Goal: Navigation & Orientation: Find specific page/section

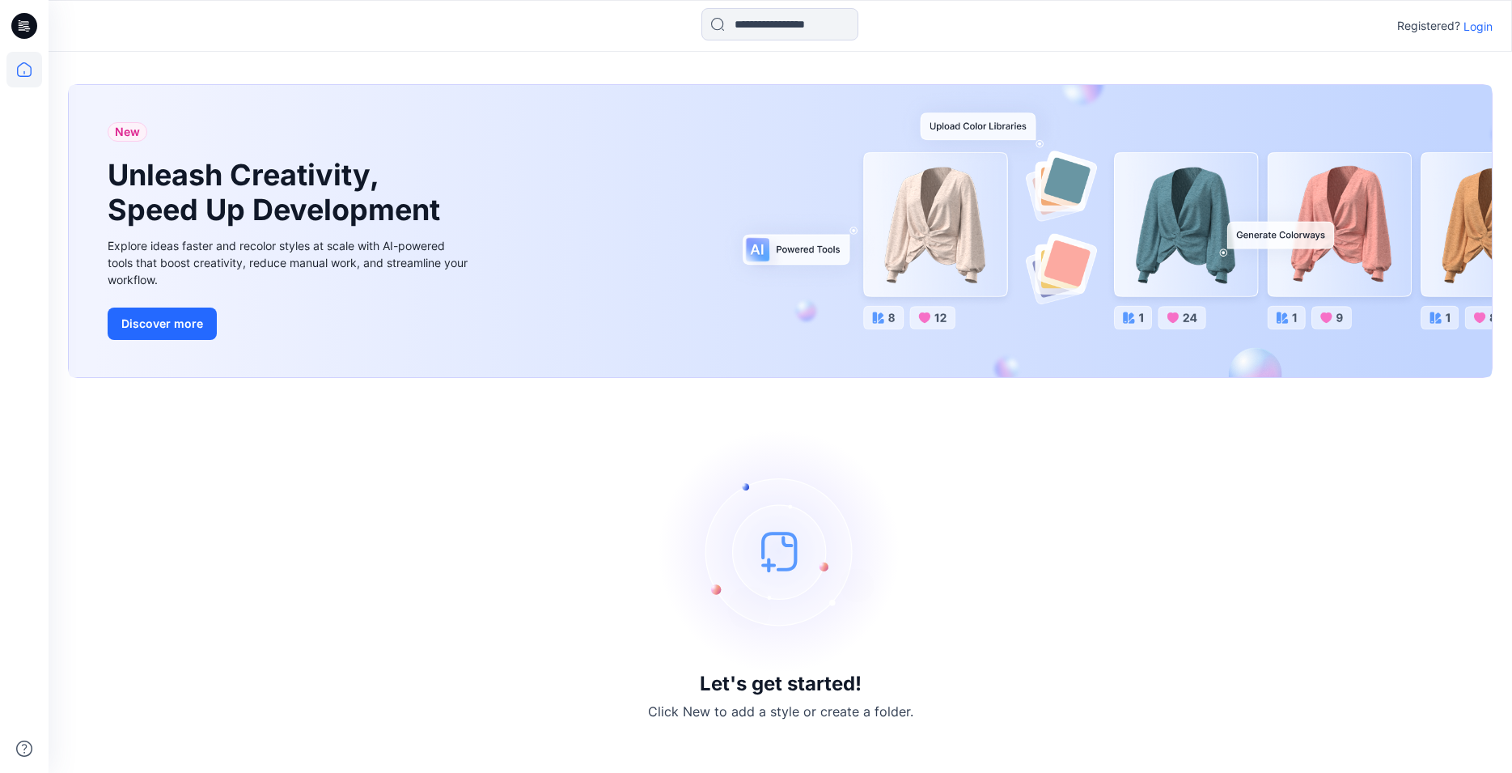
click at [1471, 26] on p "Login" at bounding box center [1478, 26] width 29 height 17
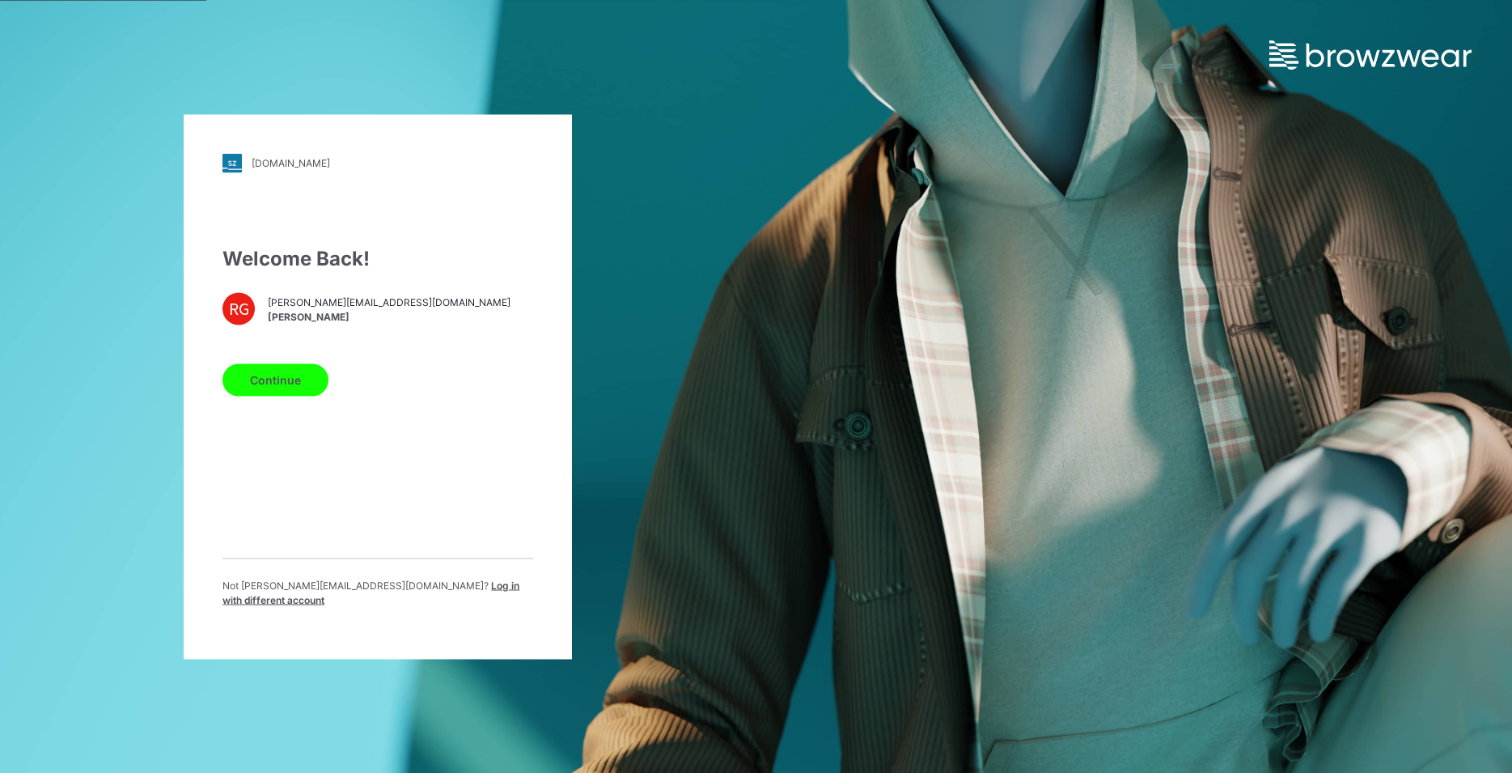
click at [292, 384] on button "Continue" at bounding box center [275, 379] width 106 height 32
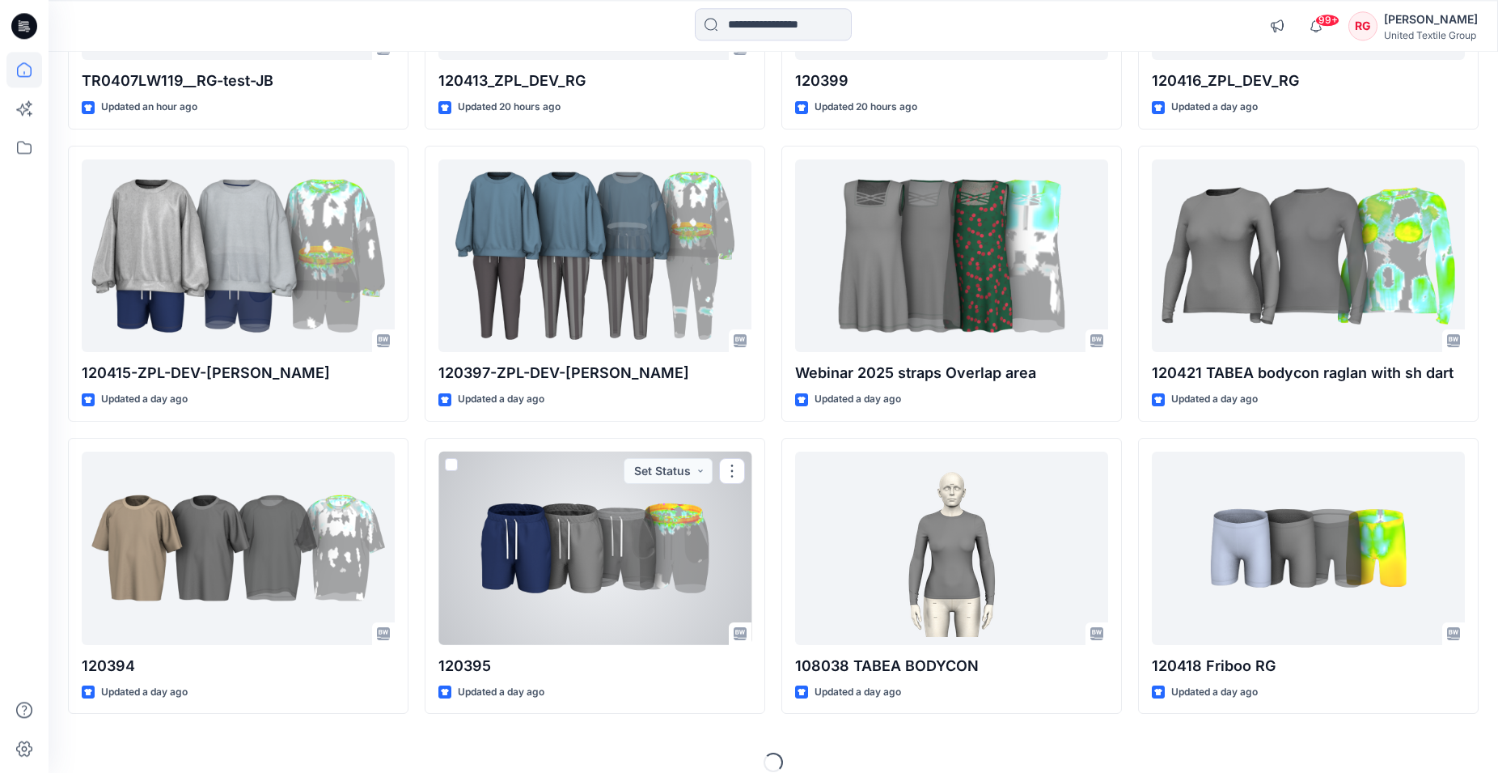
scroll to position [392, 0]
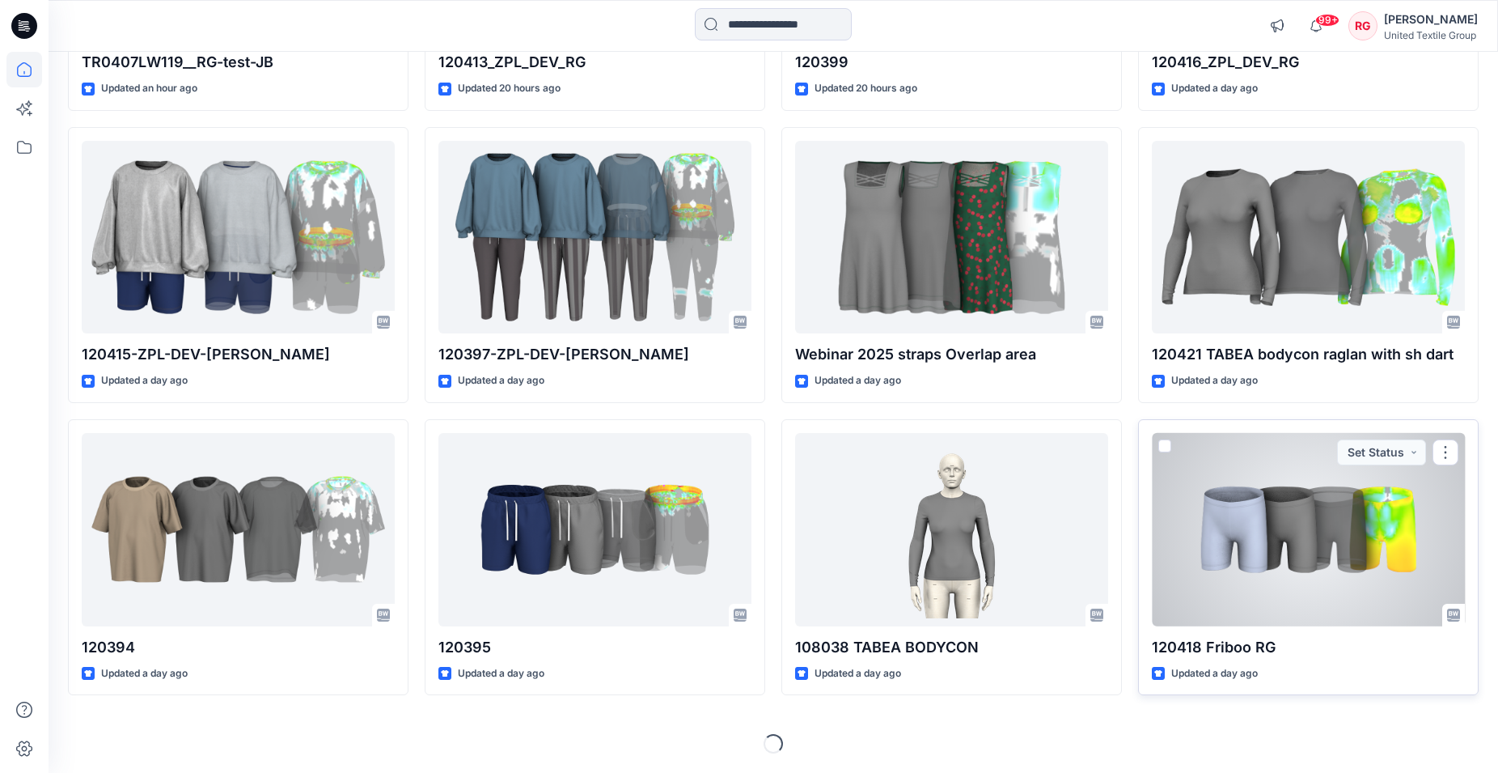
click at [1309, 521] on div at bounding box center [1308, 529] width 313 height 193
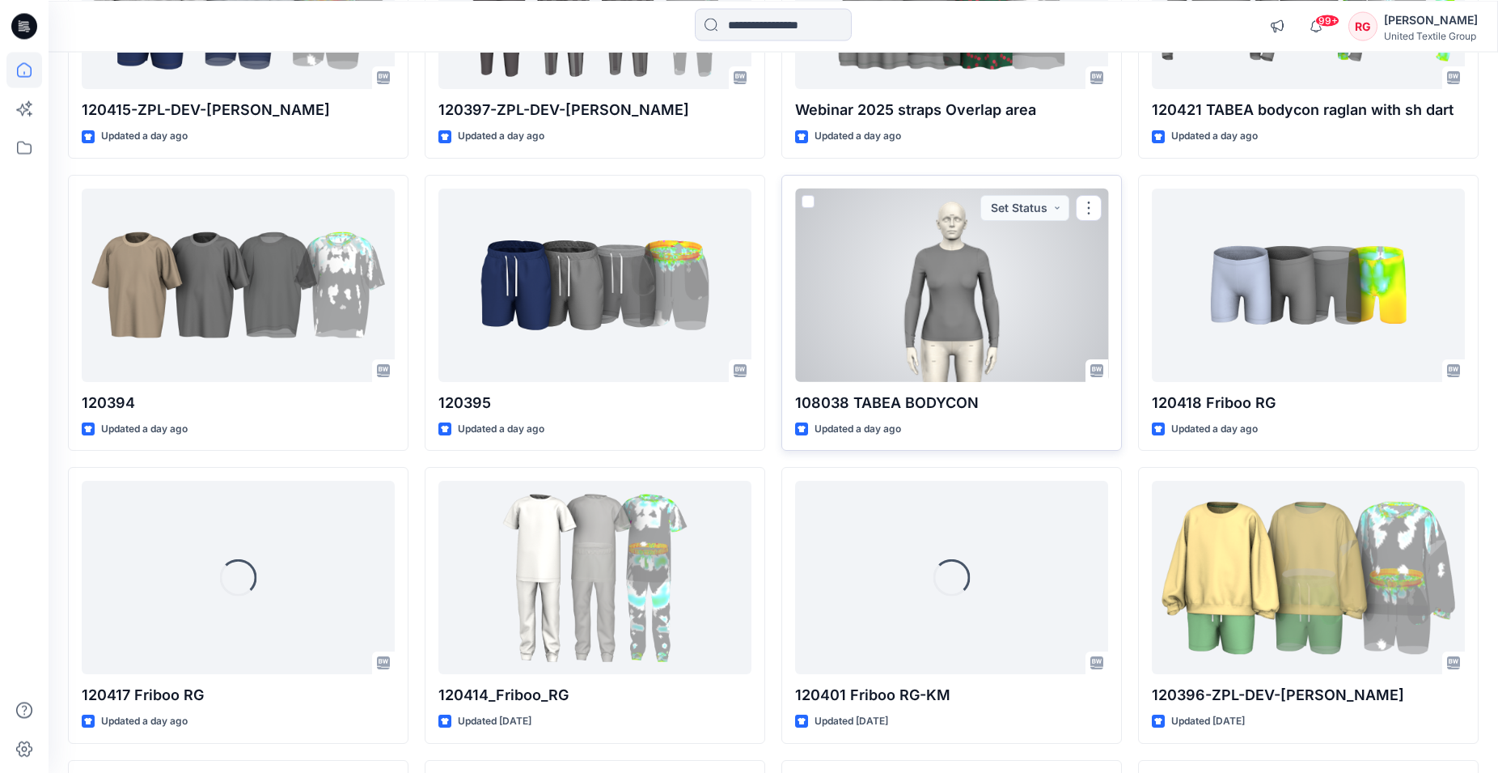
scroll to position [640, 0]
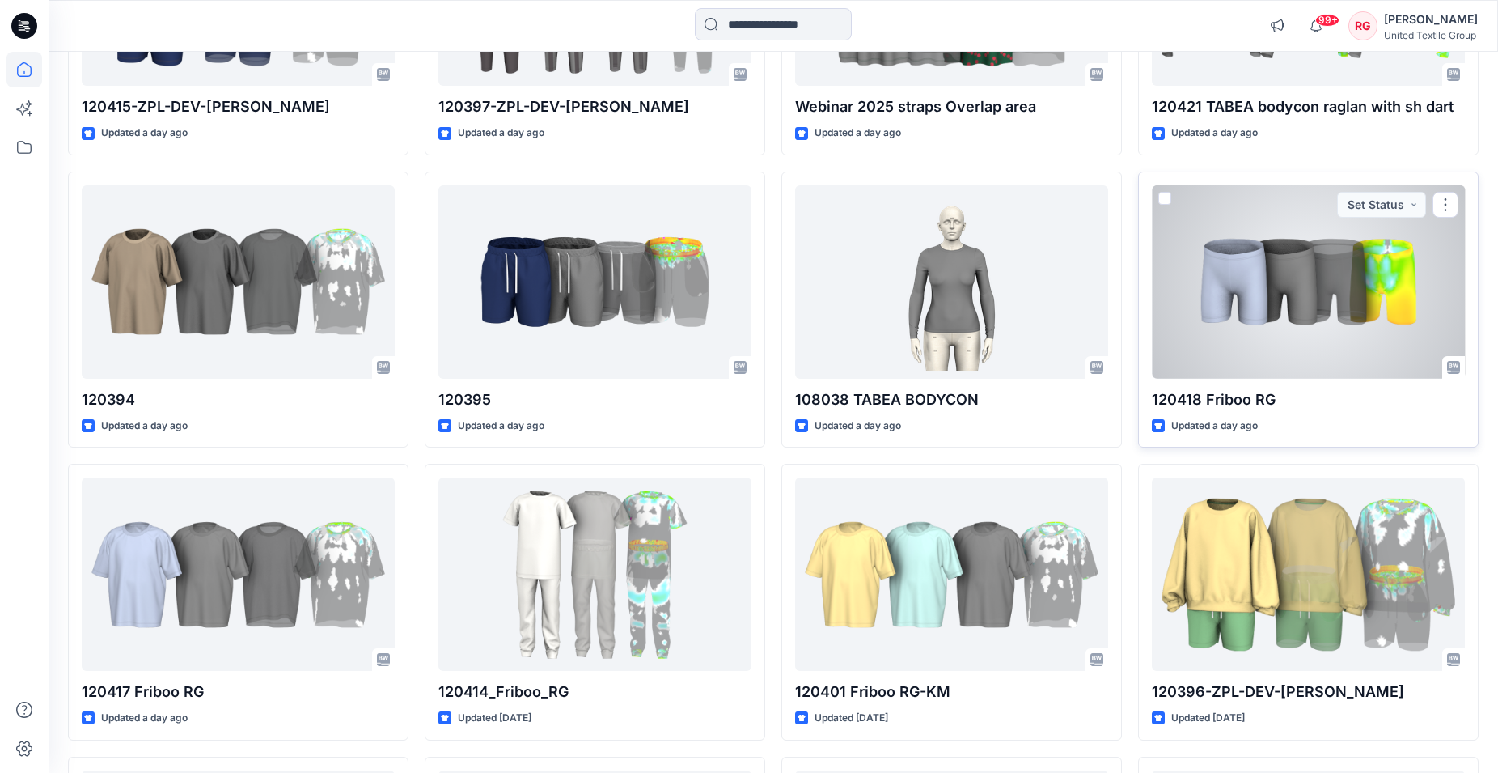
click at [1291, 289] on div at bounding box center [1308, 281] width 313 height 193
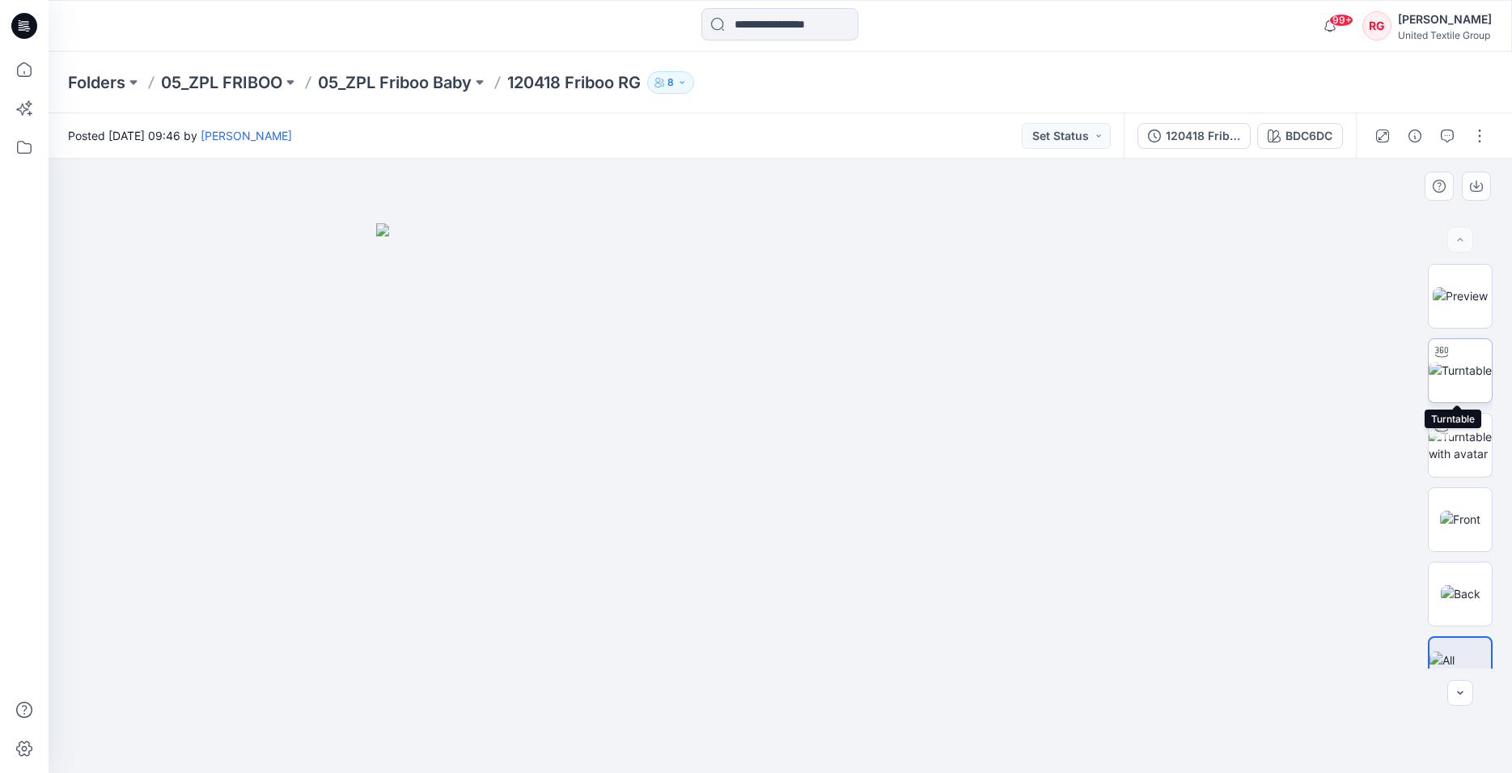
click at [1452, 374] on img at bounding box center [1460, 370] width 63 height 17
drag, startPoint x: 802, startPoint y: 612, endPoint x: 771, endPoint y: 440, distance: 174.3
drag, startPoint x: 816, startPoint y: 398, endPoint x: 795, endPoint y: 504, distance: 107.9
drag, startPoint x: 781, startPoint y: 750, endPoint x: 896, endPoint y: 731, distance: 116.4
click at [896, 731] on icon at bounding box center [782, 724] width 489 height 61
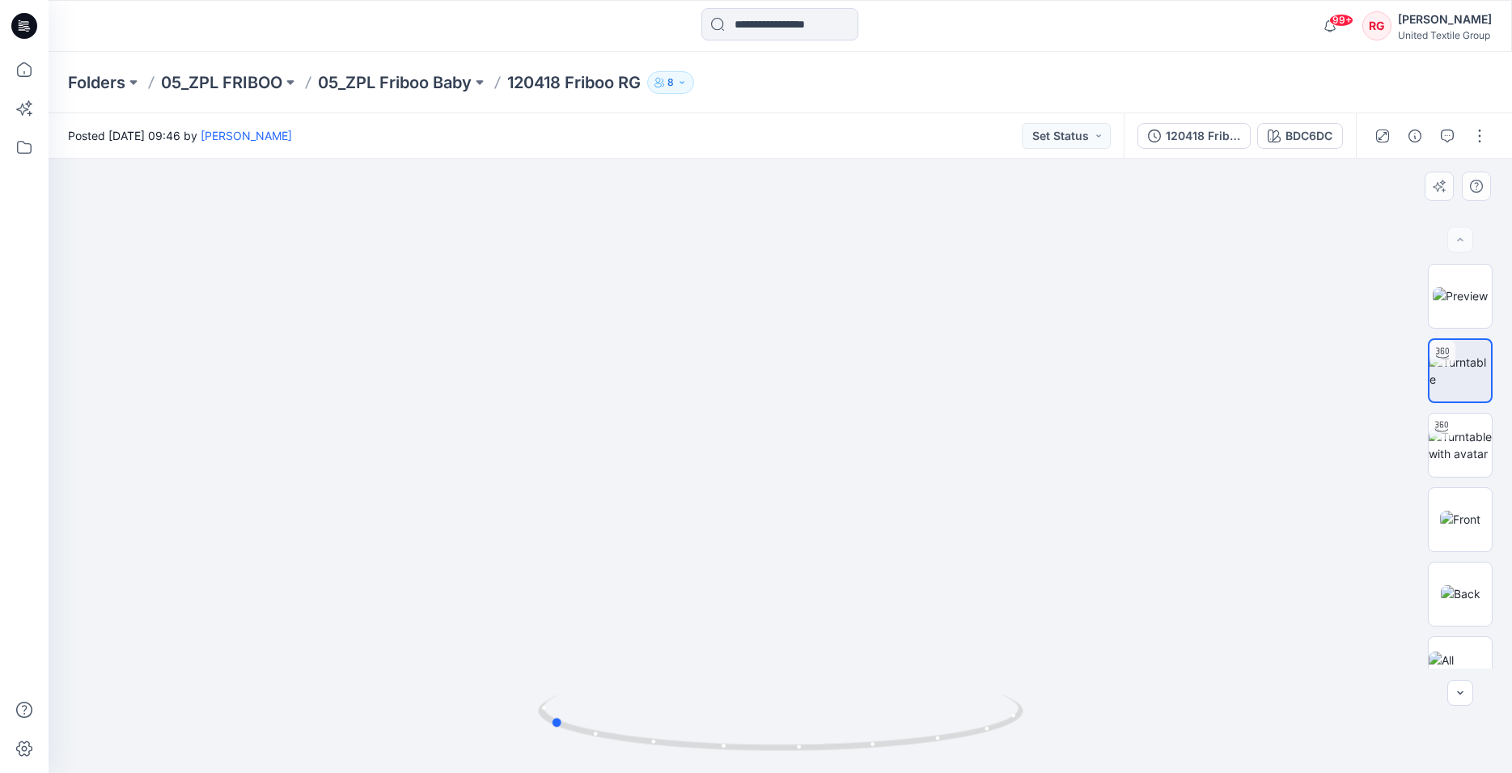
drag, startPoint x: 892, startPoint y: 744, endPoint x: 1031, endPoint y: 714, distance: 142.3
click at [1031, 714] on div at bounding box center [781, 466] width 1464 height 614
